Goal: Task Accomplishment & Management: Manage account settings

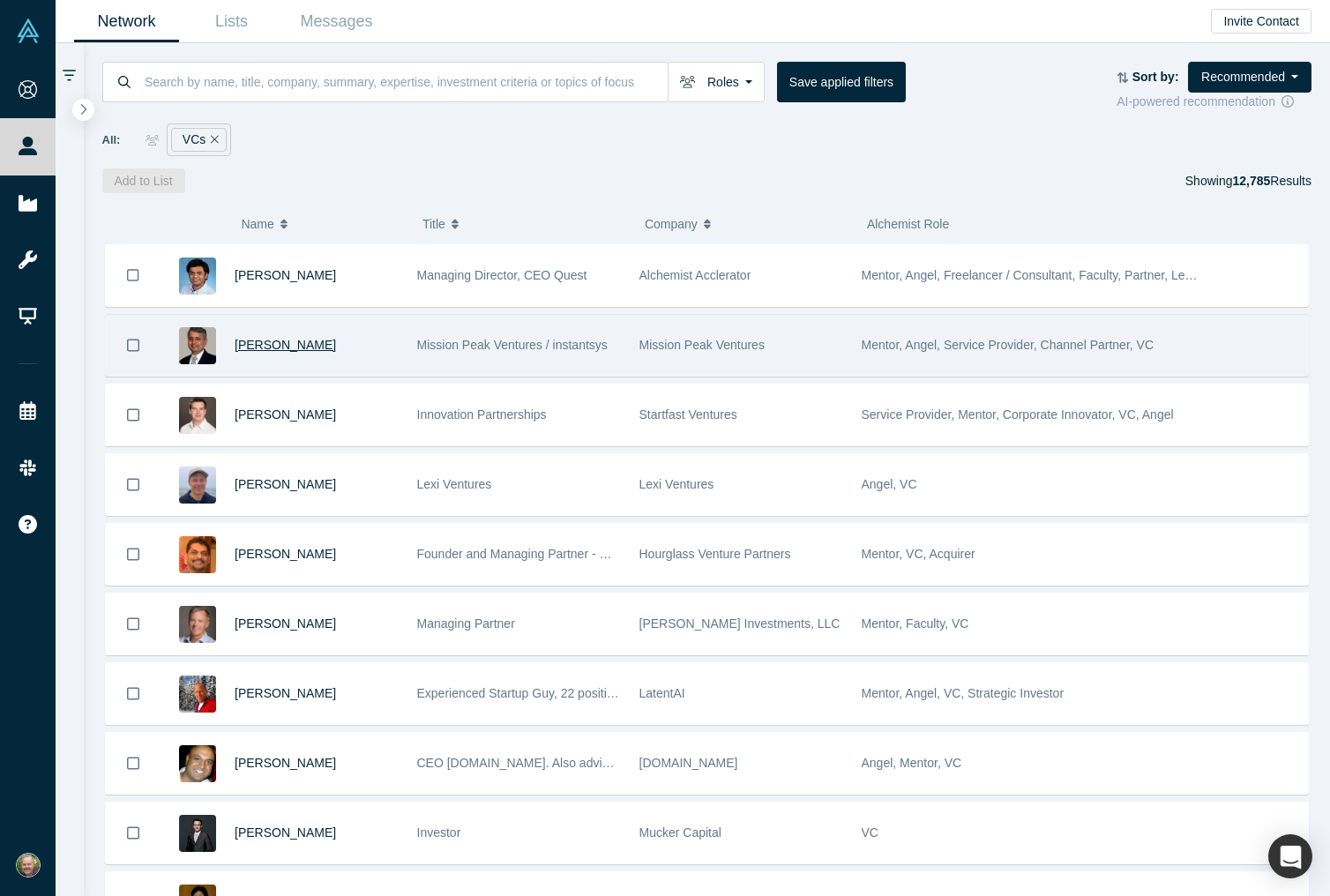
click at [262, 345] on span "Vipin Chawla" at bounding box center [285, 344] width 101 height 14
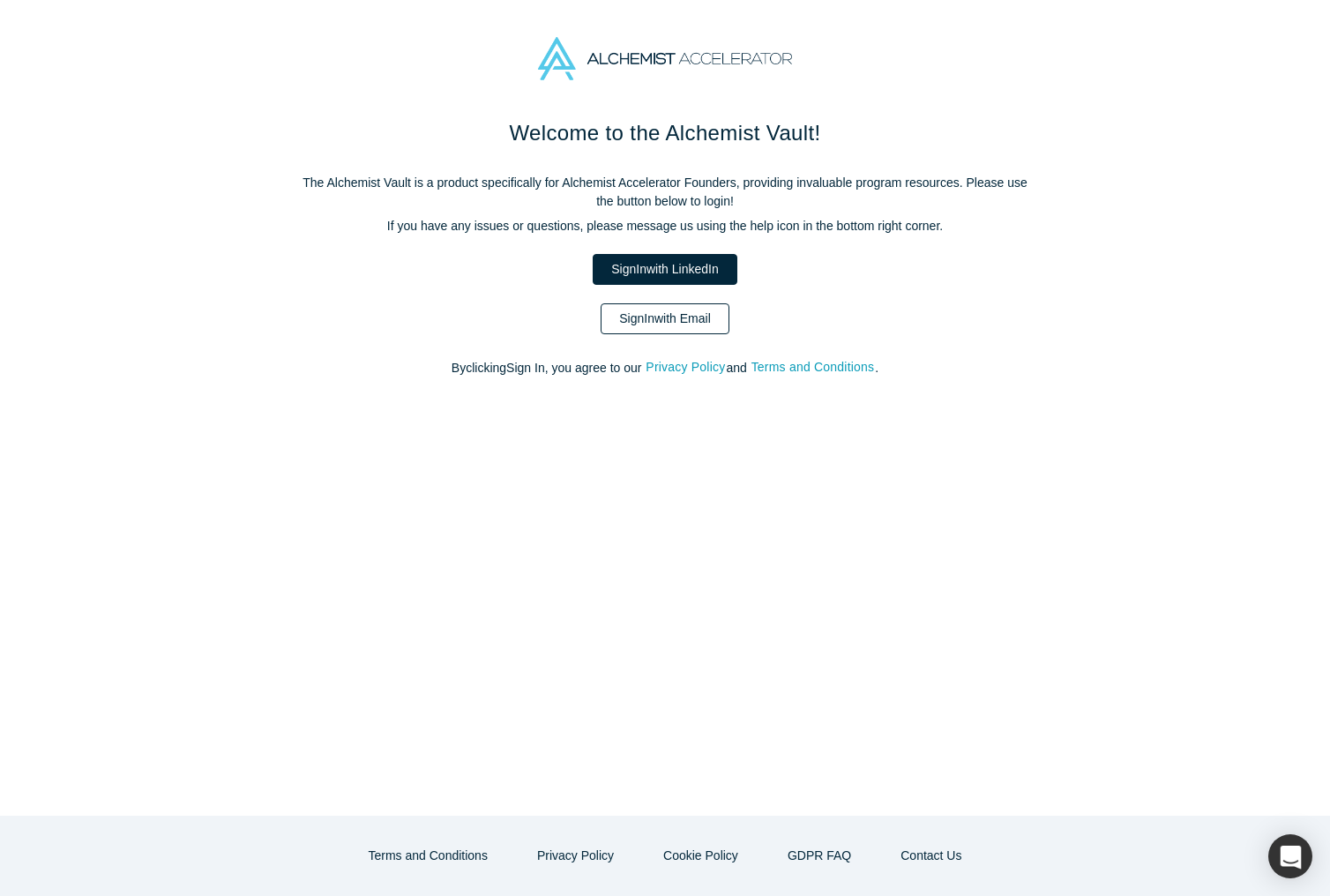
click at [671, 323] on link "Sign In with Email" at bounding box center [665, 319] width 129 height 31
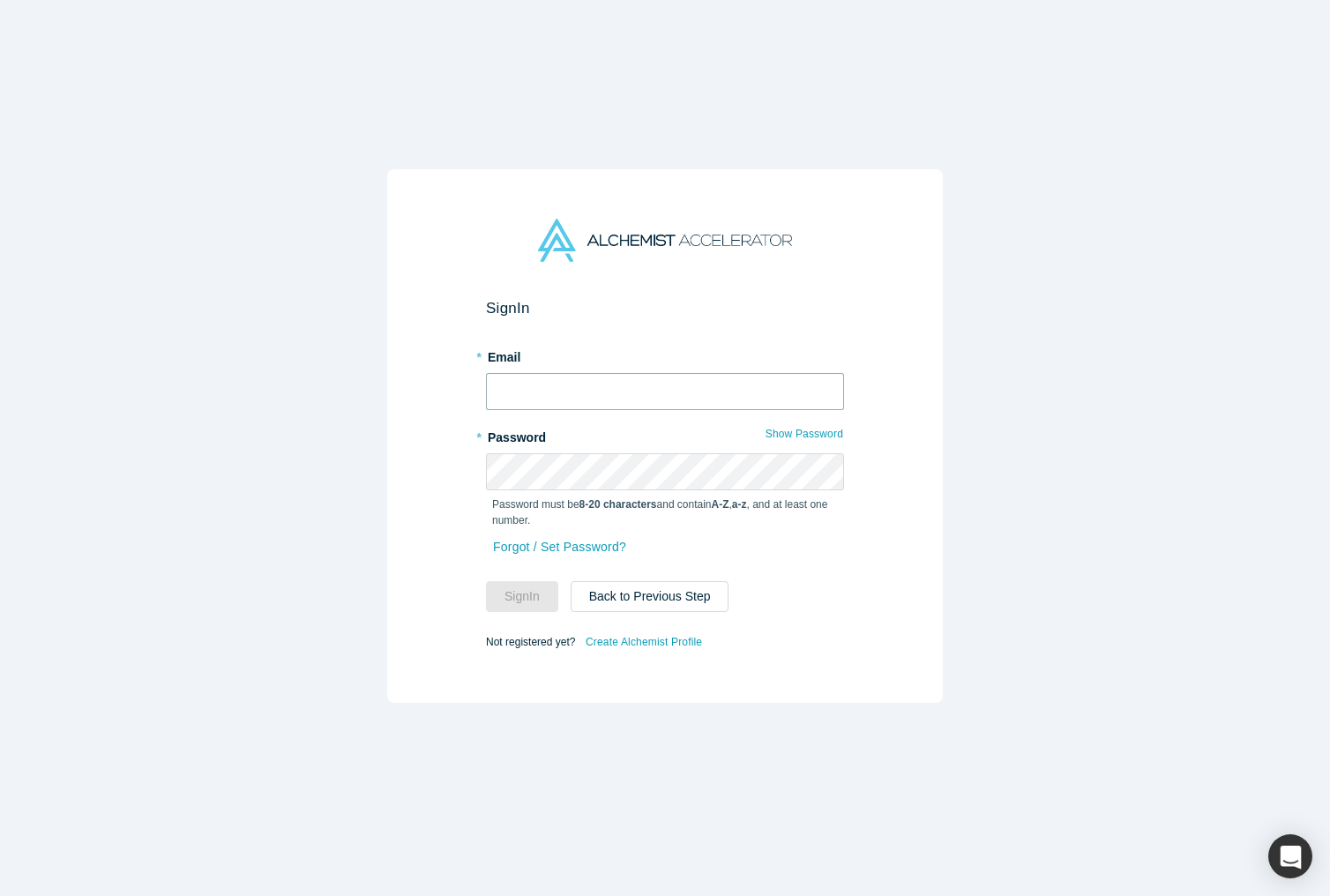
click at [551, 394] on input "text" at bounding box center [665, 391] width 358 height 37
type input "david@inskill.ai"
